Goal: Find contact information: Find contact information

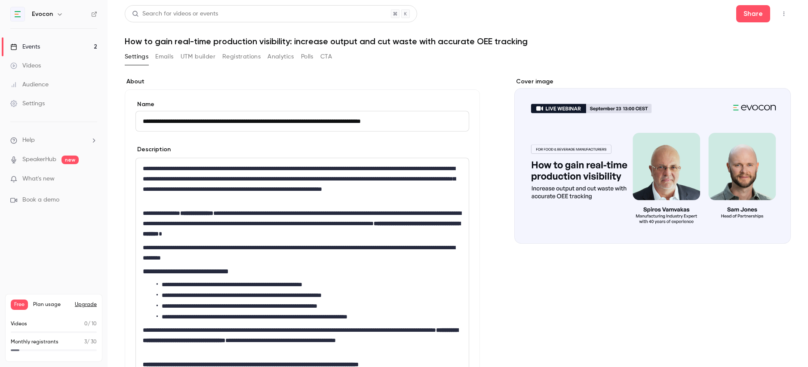
click at [196, 57] on button "UTM builder" at bounding box center [198, 57] width 35 height 14
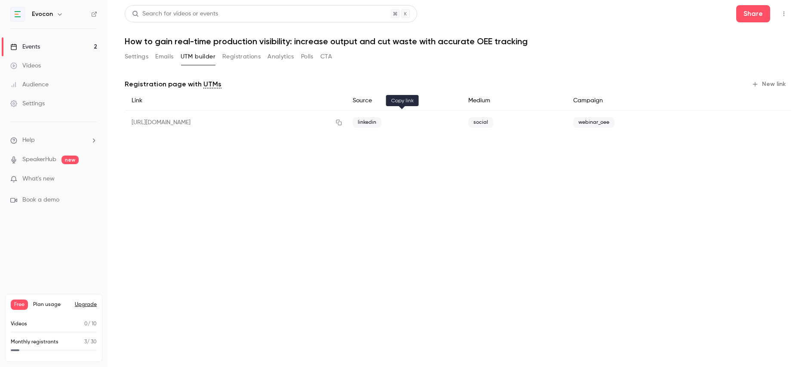
click at [341, 123] on icon "button" at bounding box center [339, 123] width 6 height 6
click at [43, 45] on link "Events 2" at bounding box center [53, 46] width 107 height 19
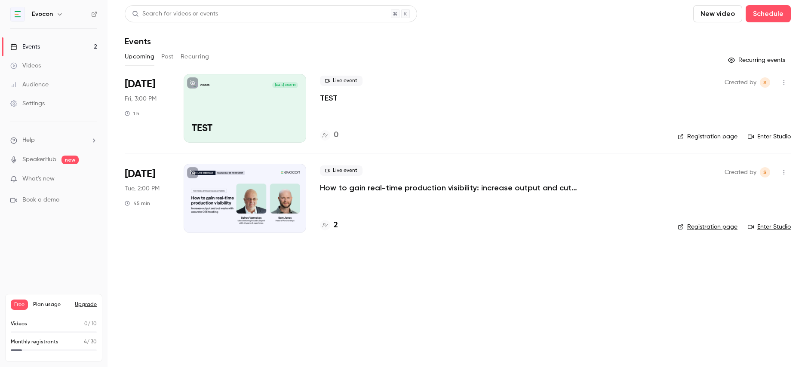
click at [364, 188] on p "How to gain real-time production visibility: increase output and cut waste with…" at bounding box center [449, 188] width 258 height 10
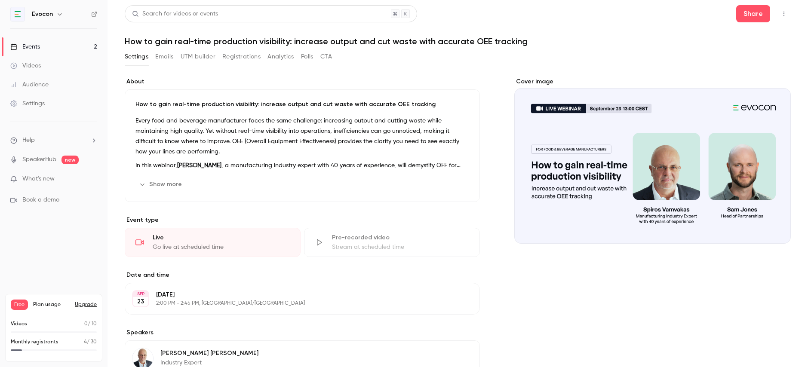
click at [239, 60] on button "Registrations" at bounding box center [241, 57] width 38 height 14
click at [59, 50] on link "Events 2" at bounding box center [53, 46] width 107 height 19
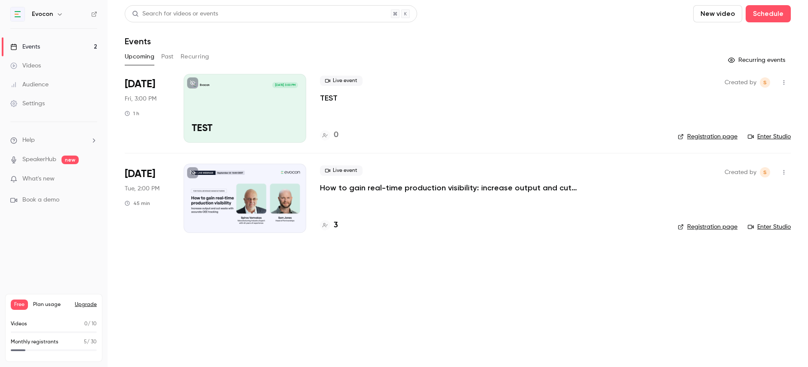
click at [328, 184] on p "How to gain real-time production visibility: increase output and cut waste with…" at bounding box center [449, 188] width 258 height 10
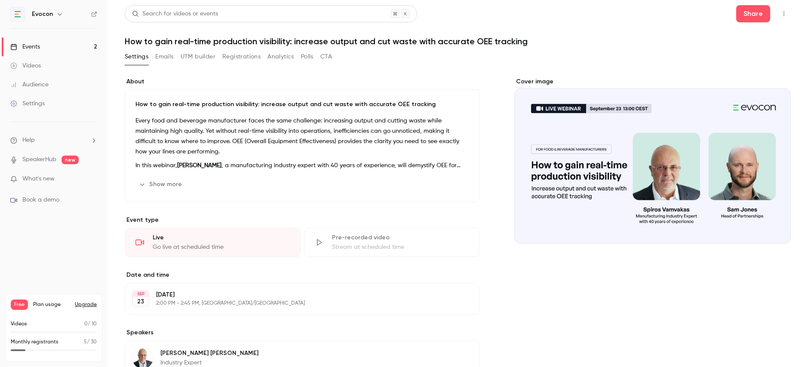
click at [239, 57] on button "Registrations" at bounding box center [241, 57] width 38 height 14
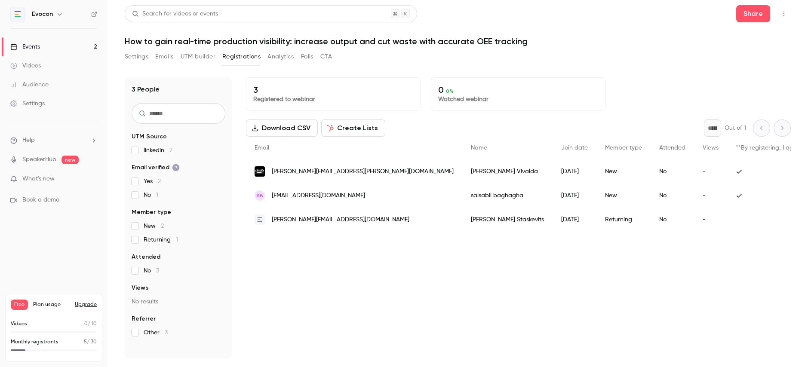
click at [327, 171] on span "p.vivalda@tonitto.com" at bounding box center [363, 171] width 182 height 9
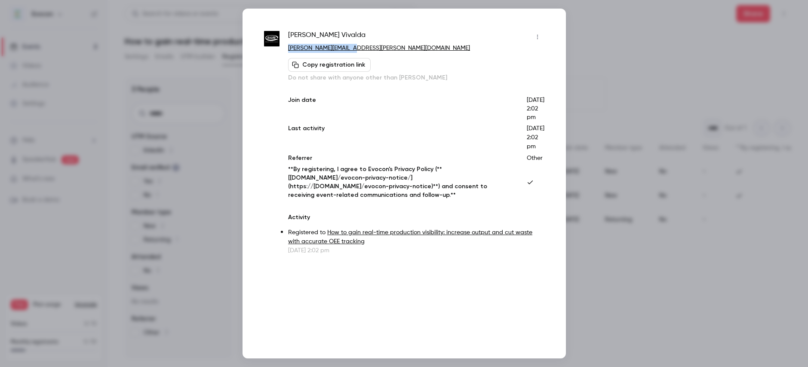
drag, startPoint x: 360, startPoint y: 49, endPoint x: 287, endPoint y: 49, distance: 72.7
click at [287, 49] on div "Paolo Vivalda p.vivalda@tonitto.com Copy registration link Do not share with an…" at bounding box center [404, 142] width 280 height 225
copy link "p.vivalda@tonitto.com"
click at [641, 74] on div at bounding box center [404, 183] width 808 height 367
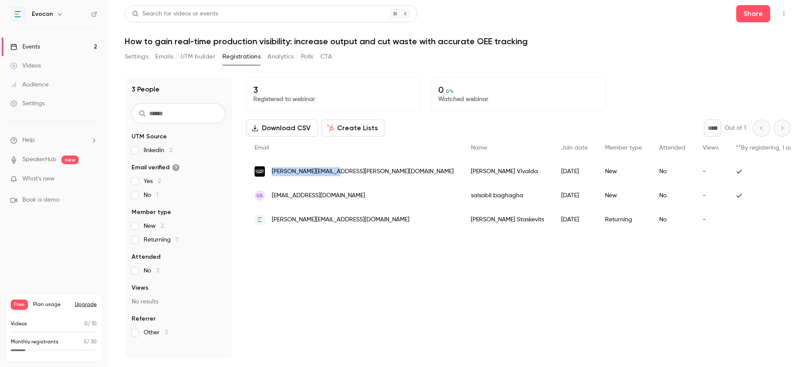
drag, startPoint x: 340, startPoint y: 168, endPoint x: 273, endPoint y: 174, distance: 67.3
click at [273, 174] on div "p.vivalda@tonitto.com" at bounding box center [354, 172] width 216 height 24
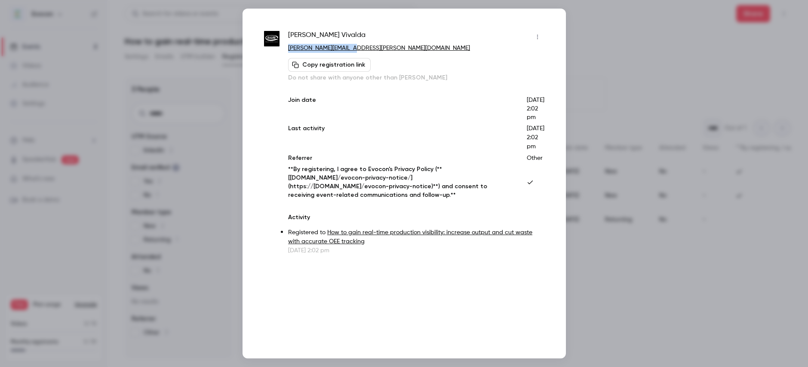
drag, startPoint x: 348, startPoint y: 48, endPoint x: 288, endPoint y: 51, distance: 60.7
click at [288, 51] on div "Paolo Vivalda p.vivalda@tonitto.com Copy registration link Do not share with an…" at bounding box center [404, 142] width 280 height 225
copy link "p.vivalda@tonitto.com"
click at [234, 84] on div at bounding box center [404, 183] width 808 height 367
